Goal: Information Seeking & Learning: Learn about a topic

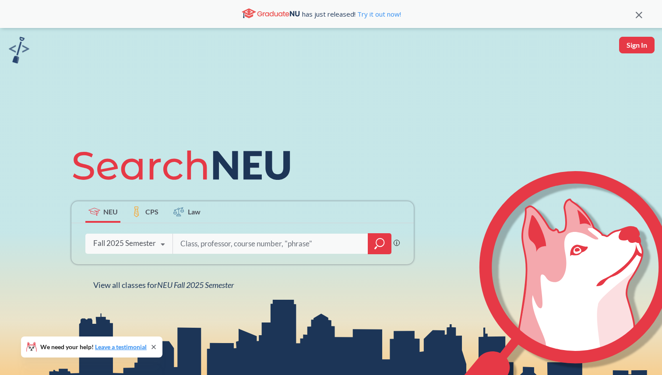
paste input "Natural Language Processing"
type input "Natural Language Processing"
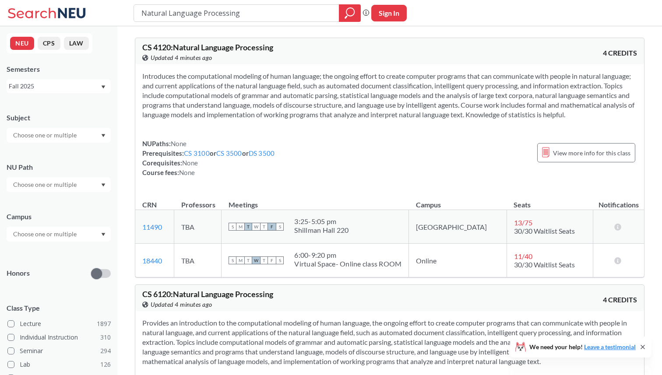
scroll to position [18, 0]
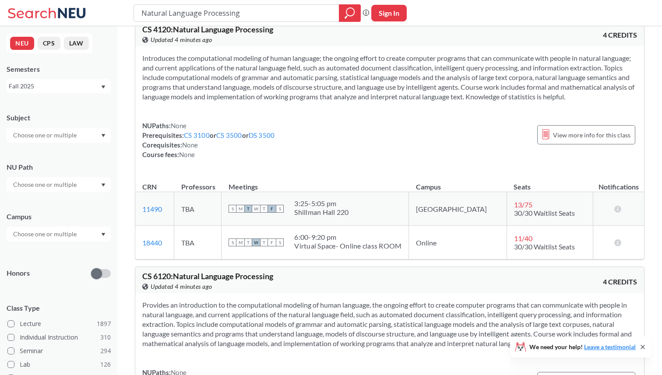
click at [326, 246] on div "Virtual Space- Online class ROOM" at bounding box center [347, 246] width 107 height 9
click at [363, 254] on td "S M T W T F S 6:00 - 9:20 pm Virtual Space- Online class ROOM" at bounding box center [315, 243] width 187 height 34
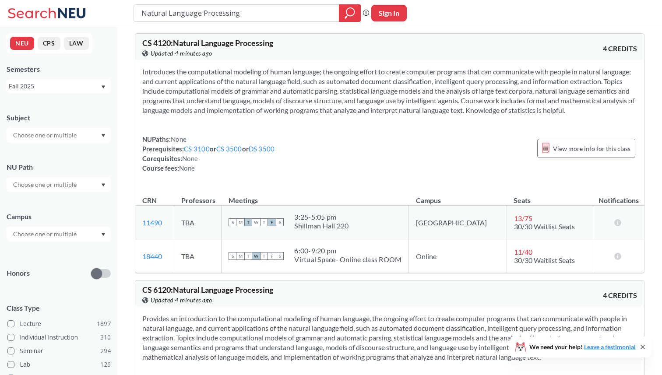
scroll to position [1, 0]
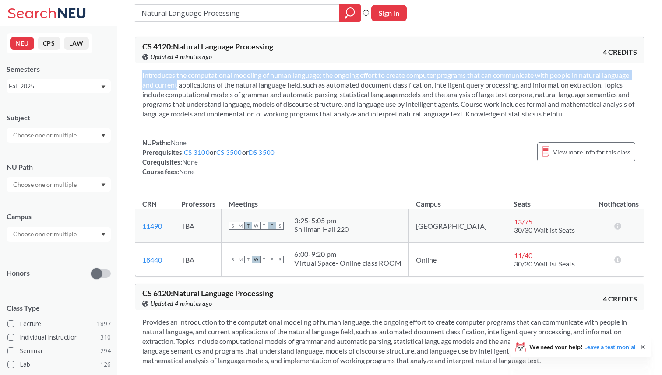
drag, startPoint x: 162, startPoint y: 82, endPoint x: 191, endPoint y: 126, distance: 52.5
click at [191, 126] on div "Introduces the computational modeling of human language; the ongoing effort to …" at bounding box center [389, 126] width 509 height 127
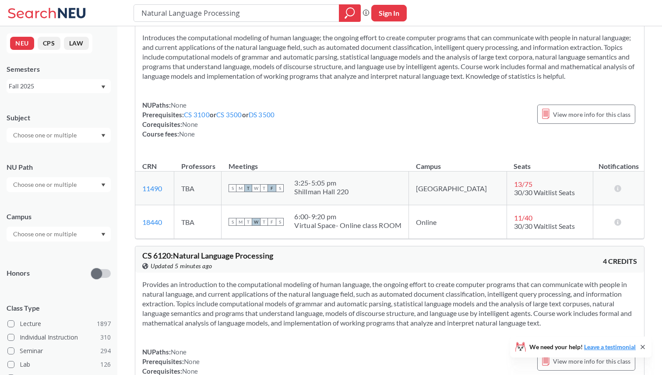
scroll to position [53, 0]
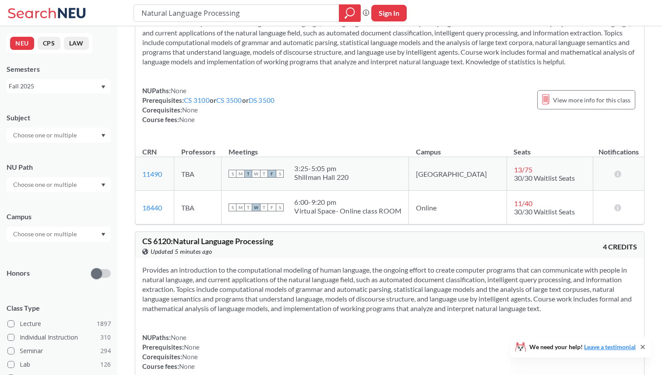
click at [331, 198] on div "6:00 - 9:20 pm" at bounding box center [347, 202] width 107 height 9
click at [357, 211] on div "Virtual Space- Online class ROOM" at bounding box center [347, 211] width 107 height 9
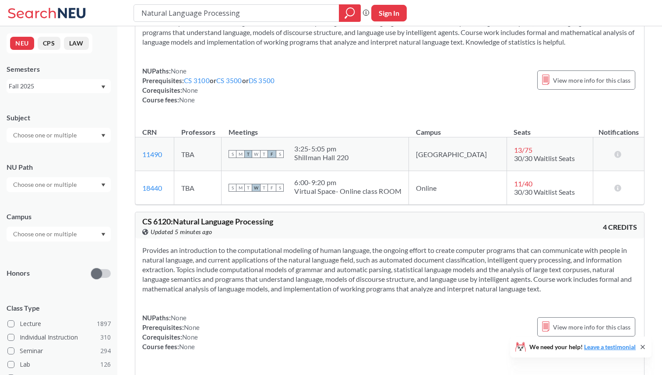
scroll to position [75, 0]
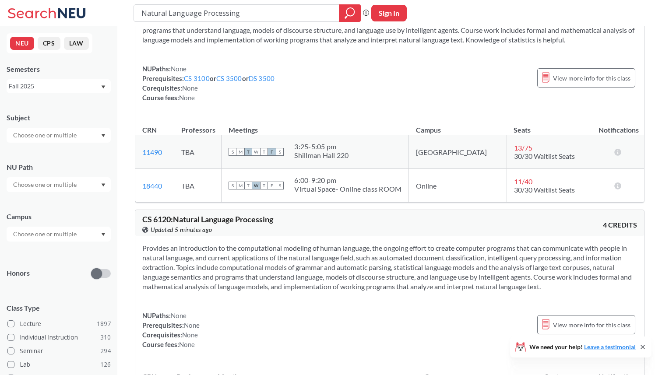
click at [514, 183] on span "11 / 40" at bounding box center [523, 181] width 18 height 8
click at [493, 219] on div "CS 6120 : Natural Language Processing View this course on Banner. Updated 5 min…" at bounding box center [389, 223] width 509 height 26
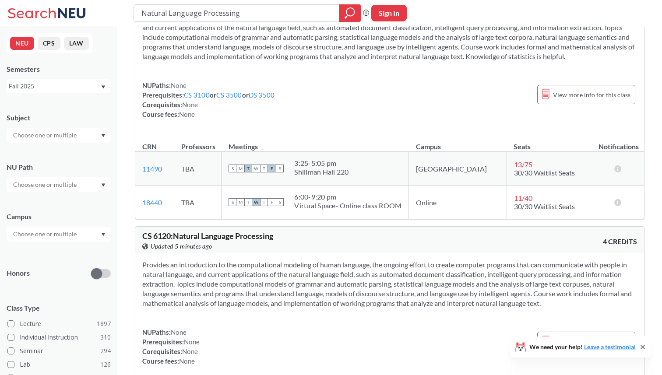
scroll to position [53, 0]
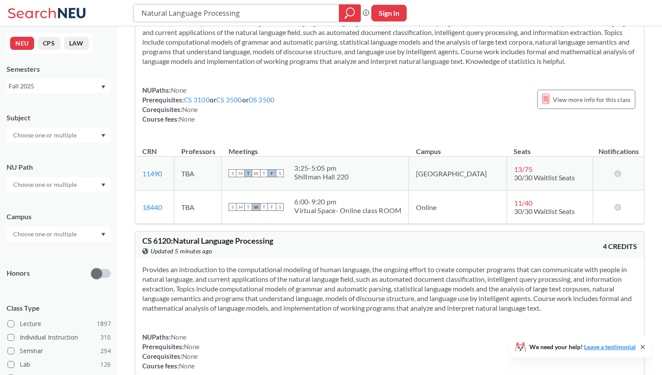
click at [273, 11] on input "Natural Language Processing" at bounding box center [237, 13] width 192 height 15
paste input "CY 4100"
type input "CY 4100"
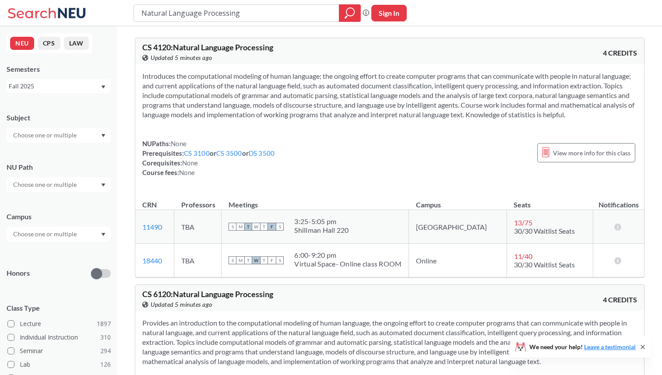
scroll to position [53, 0]
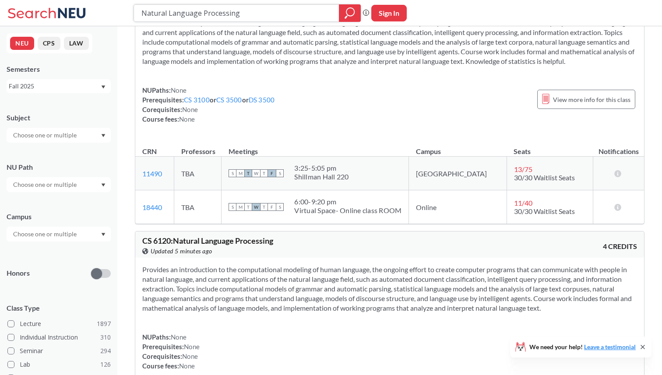
paste input "DS 4420"
type input "DS 4420"
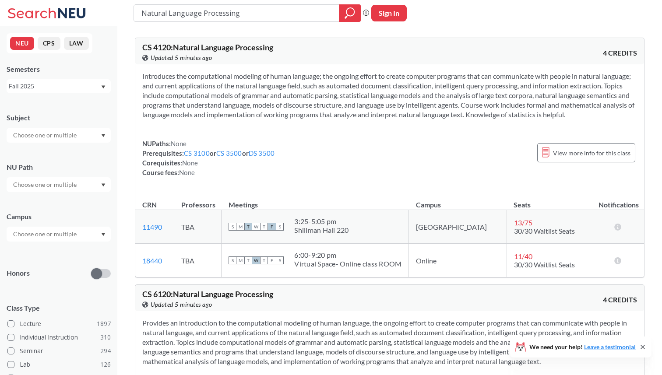
scroll to position [53, 0]
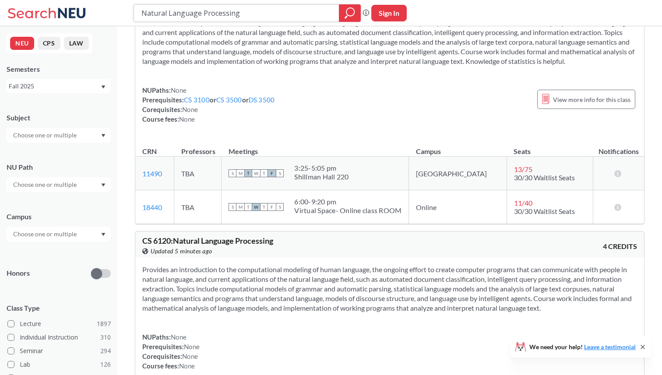
paste input "DS 4440"
type input "DS 4440"
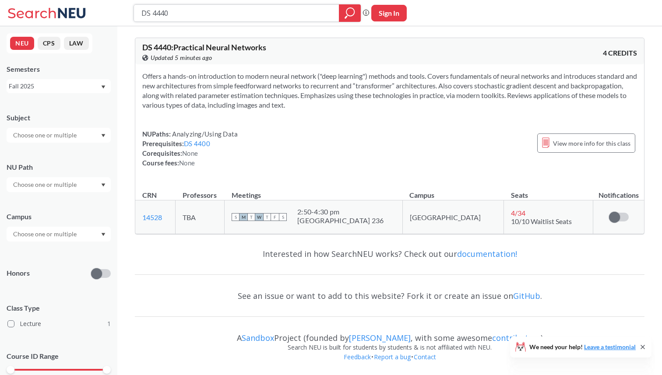
paste input "CS 412"
type input "CS 4120"
